Goal: Transaction & Acquisition: Purchase product/service

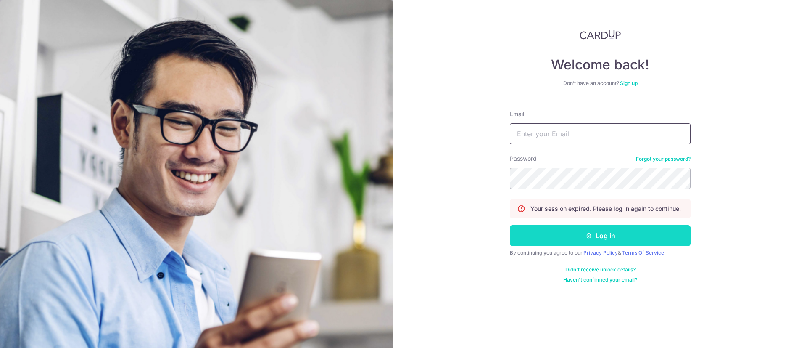
type input "sales@sureclean.com.sg"
click at [600, 237] on button "Log in" at bounding box center [600, 235] width 181 height 21
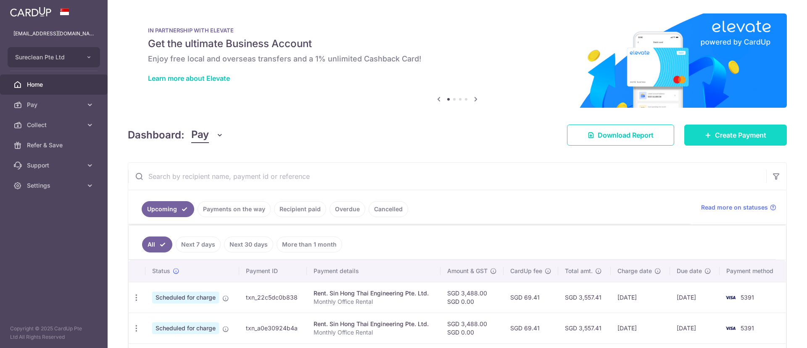
click at [715, 132] on span "Create Payment" at bounding box center [740, 135] width 51 height 10
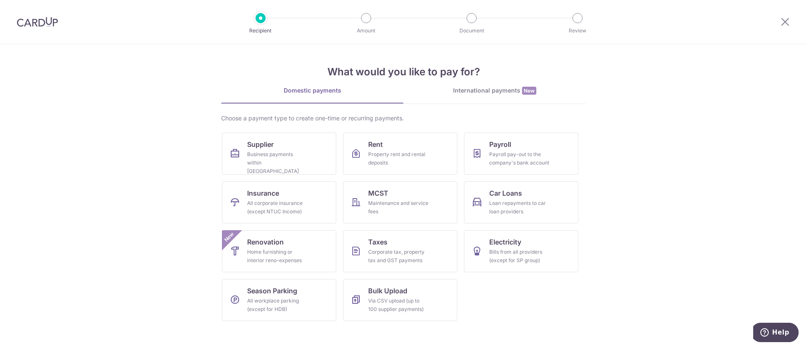
click at [480, 93] on div "International payments New" at bounding box center [495, 90] width 182 height 9
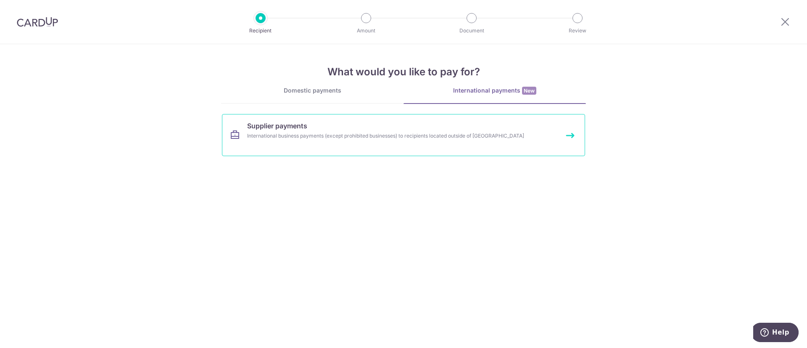
click at [304, 129] on span "Supplier payments" at bounding box center [277, 126] width 60 height 10
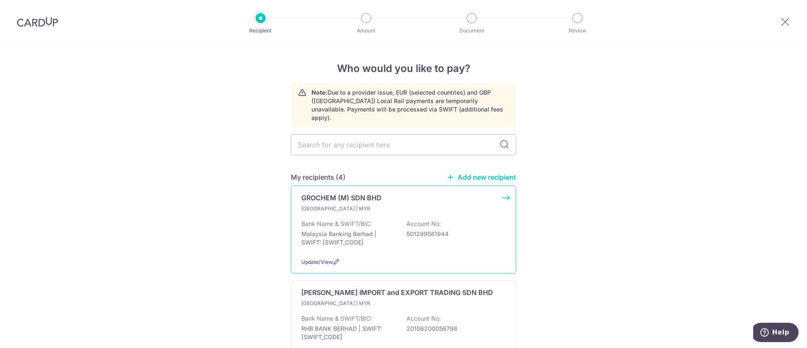
click at [326, 193] on p "GROCHEM (M) SDN BHD" at bounding box center [341, 198] width 80 height 10
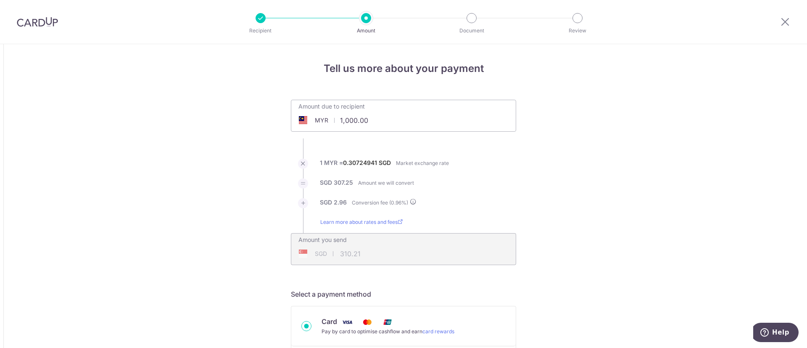
click at [298, 118] on div "MYR 1,000.00 1000" at bounding box center [356, 120] width 130 height 19
drag, startPoint x: 376, startPoint y: 253, endPoint x: 546, endPoint y: 162, distance: 192.9
click at [377, 253] on div "SGD 310.21 310.21" at bounding box center [349, 253] width 117 height 19
type input "20,800.00"
type input "6,452.43"
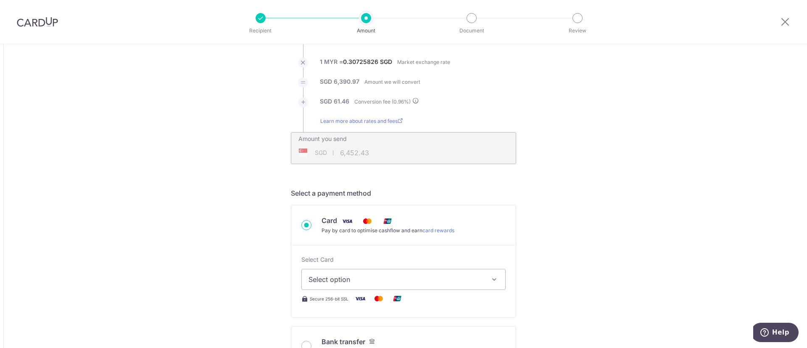
scroll to position [189, 0]
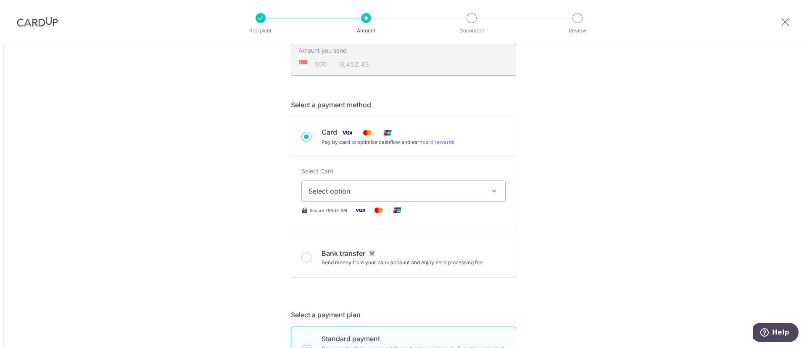
click at [482, 187] on button "Select option" at bounding box center [403, 190] width 204 height 21
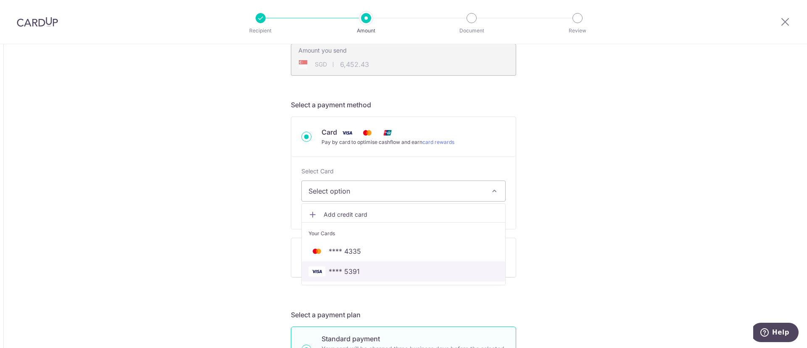
click at [344, 269] on span "**** 5391" at bounding box center [344, 271] width 31 height 10
type input "20,800.00"
type input "6,452.31"
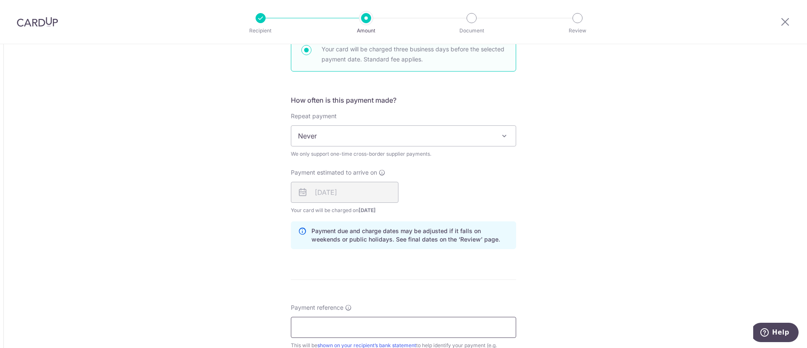
scroll to position [567, 0]
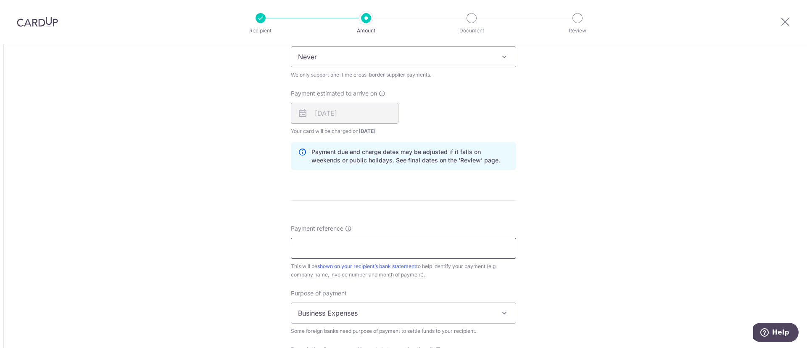
click at [356, 245] on input "Payment reference" at bounding box center [403, 247] width 225 height 21
type input "i"
type input "INV011476"
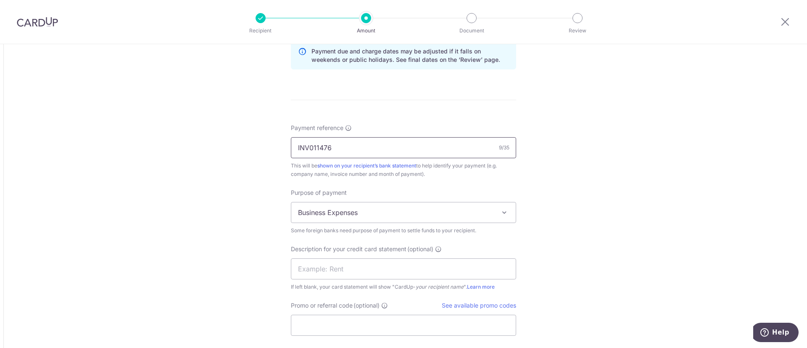
scroll to position [694, 0]
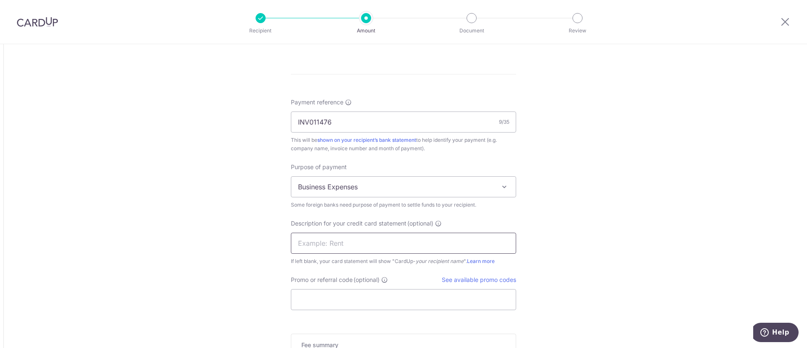
click at [344, 240] on input "text" at bounding box center [403, 242] width 225 height 21
type input "Invoice"
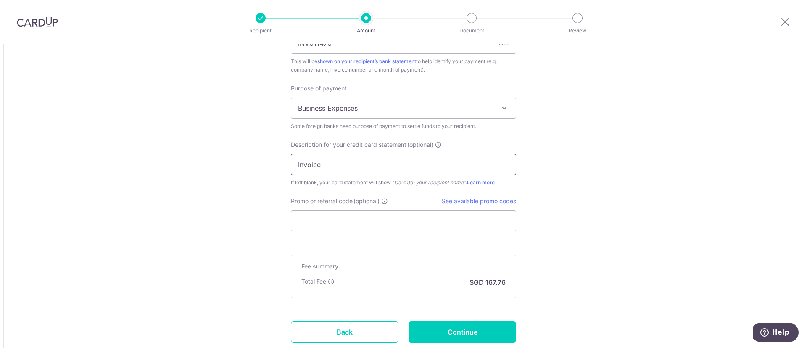
scroll to position [830, 0]
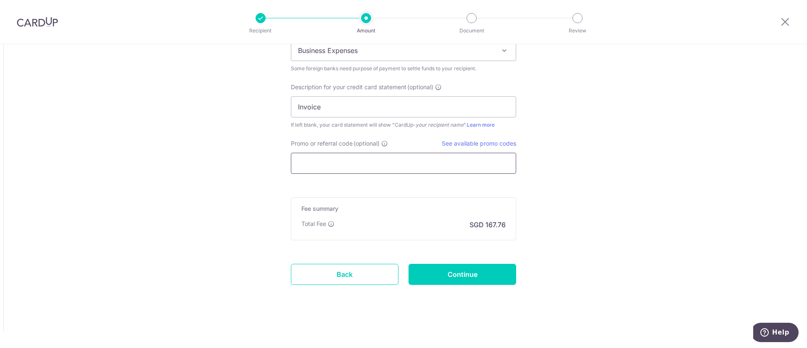
click at [335, 161] on input "Promo or referral code (optional)" at bounding box center [403, 163] width 225 height 21
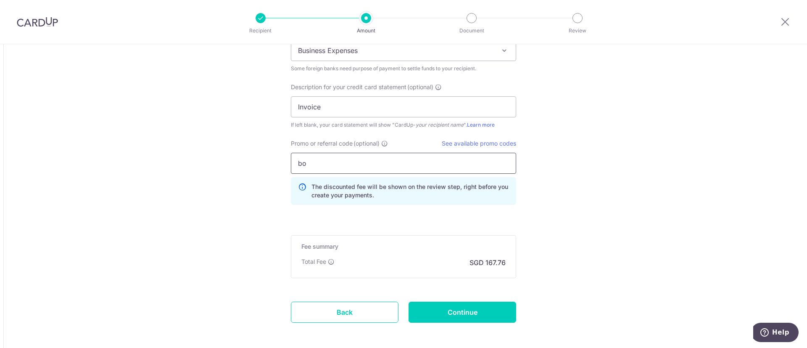
type input "b"
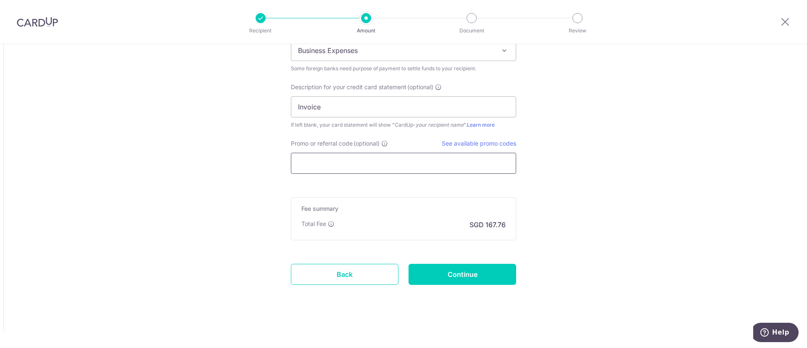
type input "O"
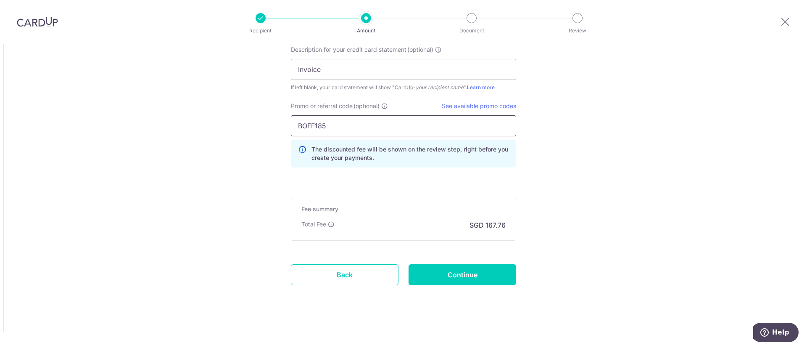
scroll to position [868, 0]
type input "BOFF185"
click at [471, 273] on input "Continue" at bounding box center [463, 274] width 108 height 21
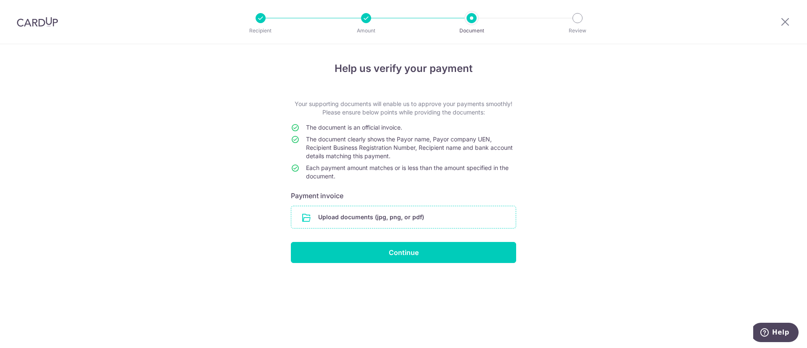
click at [397, 216] on input "file" at bounding box center [403, 217] width 224 height 22
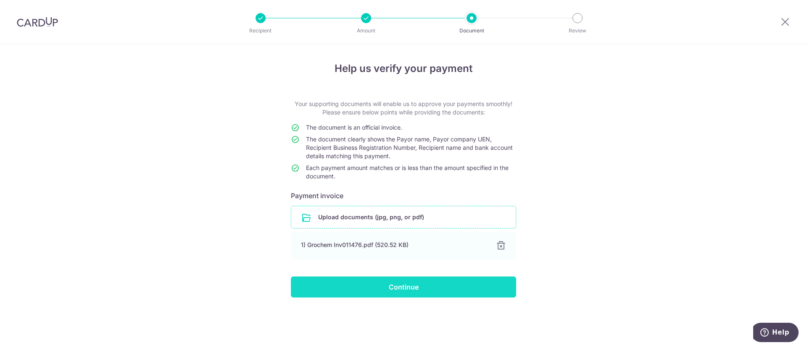
click at [396, 285] on input "Continue" at bounding box center [403, 286] width 225 height 21
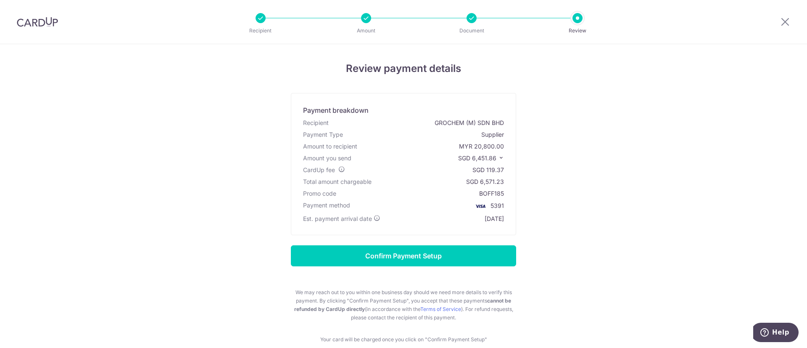
click at [726, 237] on div "Review payment details Payment breakdown Recipient GROCHEM (M) SDN BHD Payment …" at bounding box center [403, 218] width 807 height 349
click at [398, 253] on input "Confirm Payment Setup" at bounding box center [403, 255] width 225 height 21
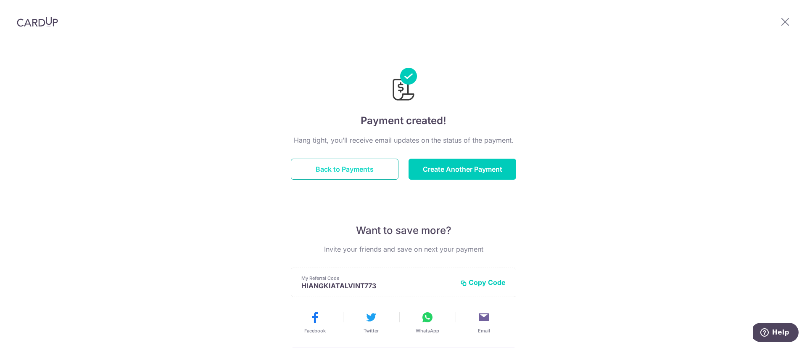
click at [344, 170] on button "Back to Payments" at bounding box center [345, 168] width 108 height 21
